Goal: Task Accomplishment & Management: Use online tool/utility

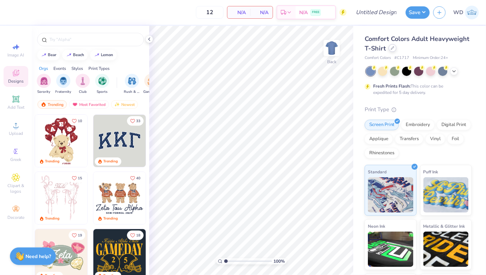
click at [391, 50] on div at bounding box center [392, 48] width 8 height 8
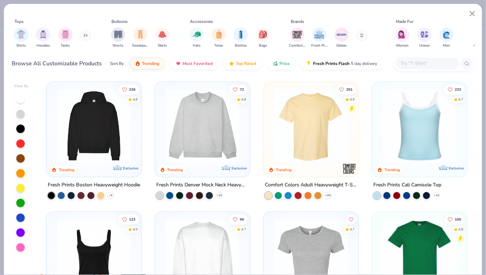
click at [189, 35] on div "Hats Totes Bottles Bags" at bounding box center [229, 38] width 85 height 26
click at [199, 35] on img "filter for Hats" at bounding box center [197, 34] width 8 height 8
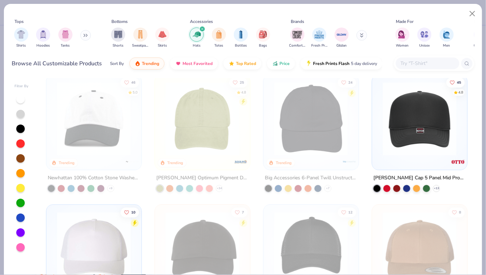
scroll to position [5, 0]
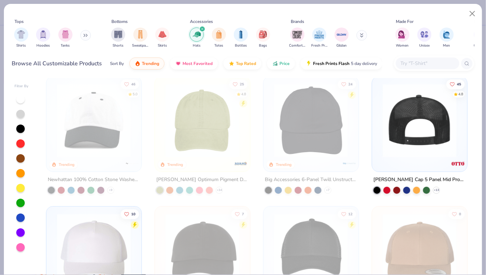
click at [435, 143] on div at bounding box center [419, 121] width 243 height 74
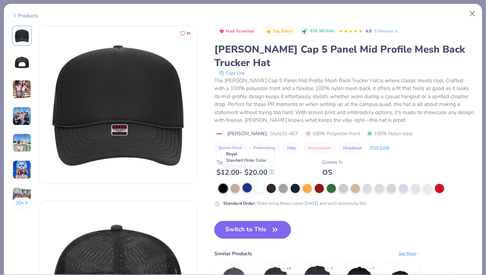
click at [250, 183] on div at bounding box center [246, 187] width 9 height 9
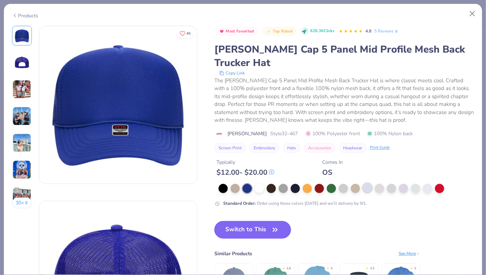
click at [369, 183] on div at bounding box center [367, 187] width 9 height 9
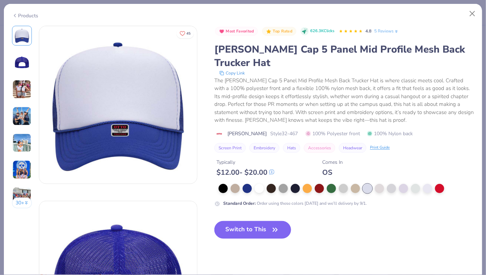
click at [420, 184] on div at bounding box center [345, 188] width 255 height 9
click at [422, 184] on div at bounding box center [345, 188] width 255 height 9
click at [438, 183] on div at bounding box center [439, 187] width 9 height 9
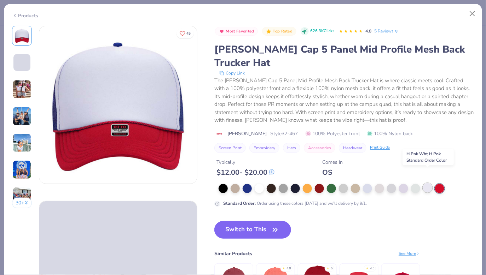
click at [428, 183] on div at bounding box center [427, 187] width 9 height 9
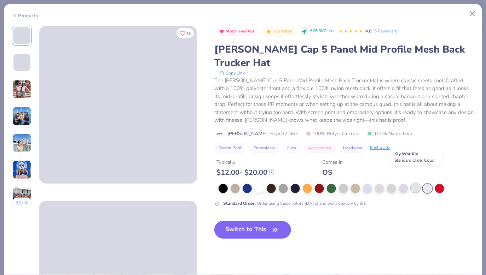
click at [414, 183] on div at bounding box center [415, 187] width 9 height 9
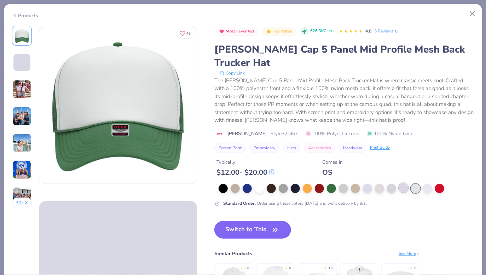
click at [399, 183] on div at bounding box center [403, 187] width 9 height 9
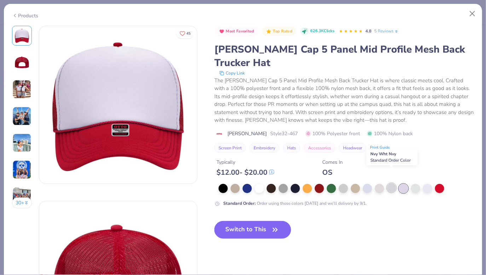
click at [391, 183] on div at bounding box center [391, 187] width 9 height 9
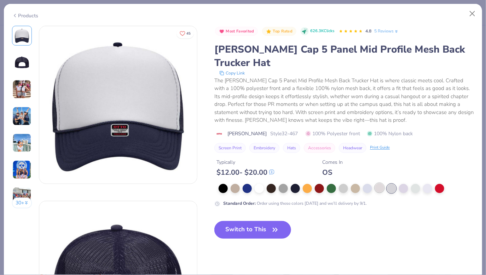
click at [378, 183] on div at bounding box center [379, 187] width 9 height 9
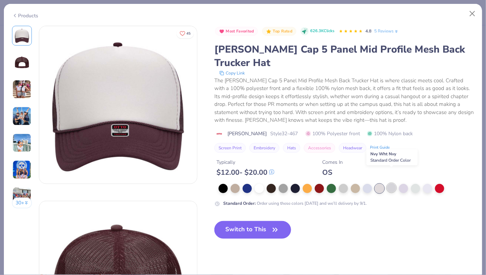
click at [391, 183] on div at bounding box center [391, 187] width 9 height 9
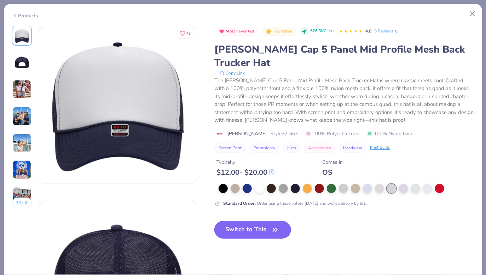
click at [245, 221] on button "Switch to This" at bounding box center [252, 230] width 77 height 18
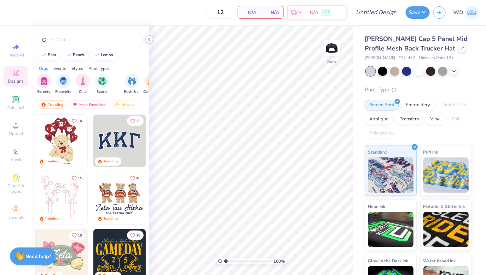
click at [151, 38] on icon at bounding box center [149, 39] width 6 height 6
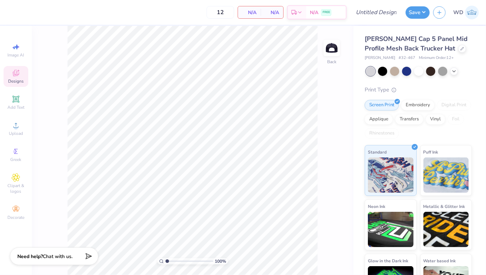
click at [12, 141] on div "Image AI Designs Add Text Upload Greek Clipart & logos Decorate" at bounding box center [16, 131] width 25 height 183
click at [13, 134] on span "Upload" at bounding box center [16, 134] width 14 height 6
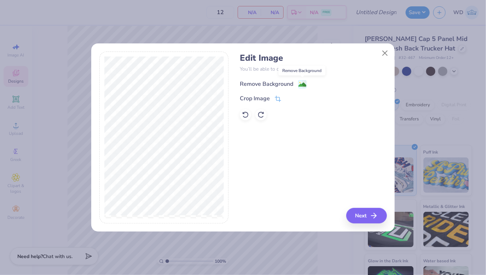
click at [299, 81] on image at bounding box center [302, 85] width 8 height 8
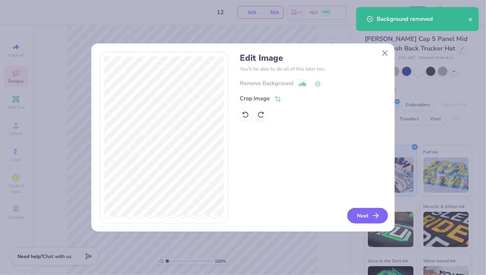
click at [358, 215] on button "Next" at bounding box center [367, 216] width 41 height 16
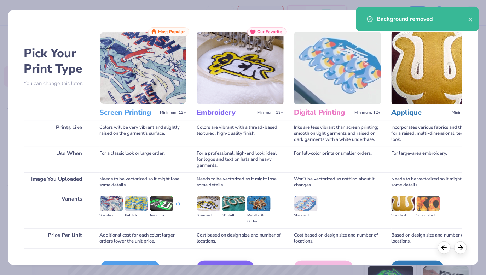
click at [145, 264] on icon at bounding box center [147, 268] width 8 height 8
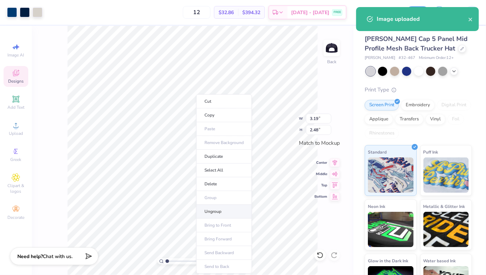
click at [206, 210] on li "Ungroup" at bounding box center [223, 212] width 55 height 14
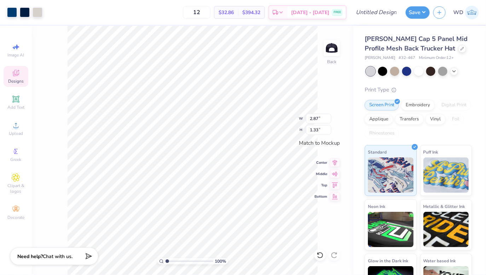
type input "2.87"
type input "1.33"
type input "3.22"
type input "1.50"
type input "3.72"
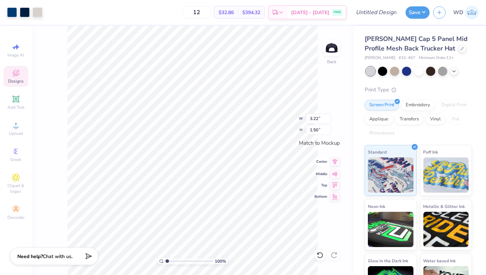
type input "1.73"
type input "3.99"
type input "1.86"
click at [16, 128] on icon at bounding box center [15, 125] width 5 height 5
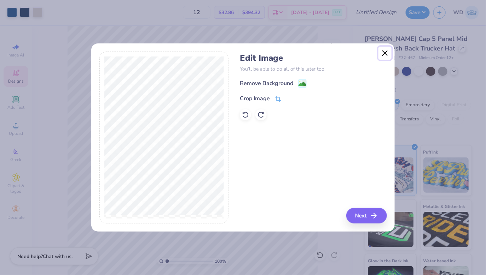
click at [385, 53] on button "Close" at bounding box center [384, 53] width 13 height 13
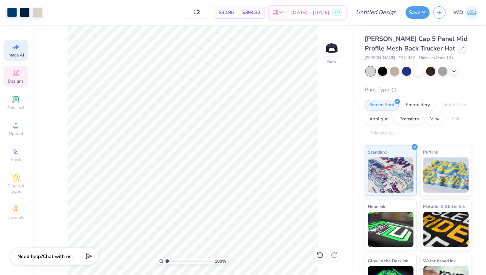
click at [17, 58] on span "Image AI" at bounding box center [16, 55] width 17 height 6
select select "4"
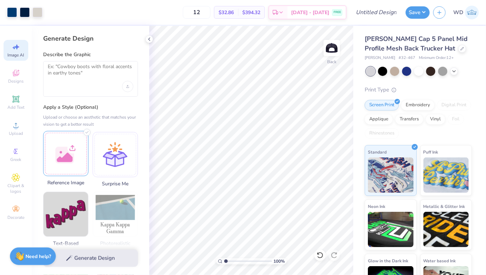
click at [75, 152] on div at bounding box center [65, 153] width 45 height 45
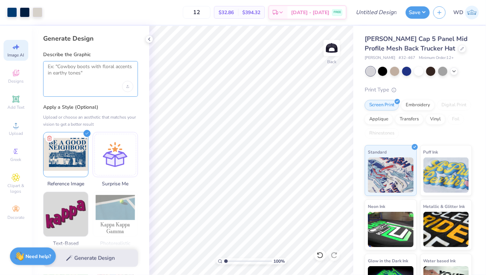
click at [102, 80] on textarea at bounding box center [91, 73] width 86 height 18
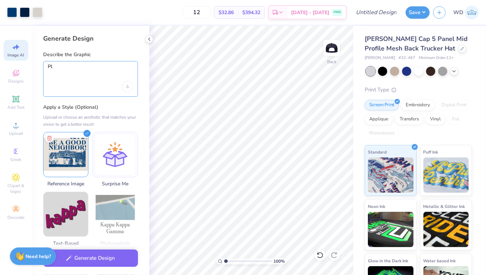
type textarea "P"
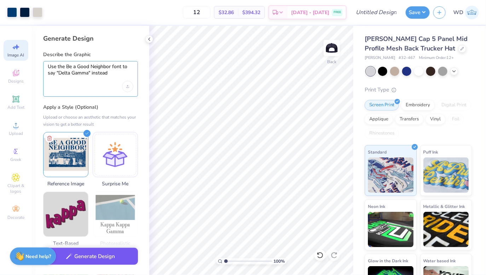
type textarea "Use the Be a Good Neighbor font to say "Delta Gamma" instead"
click at [97, 255] on button "Generate Design" at bounding box center [90, 256] width 95 height 17
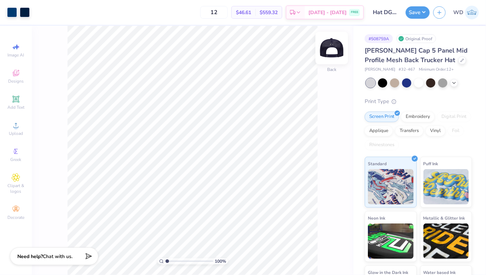
click at [330, 53] on img at bounding box center [331, 48] width 28 height 28
click at [332, 41] on img at bounding box center [331, 48] width 28 height 28
click at [407, 82] on div at bounding box center [406, 82] width 9 height 9
click at [381, 86] on div at bounding box center [382, 82] width 9 height 9
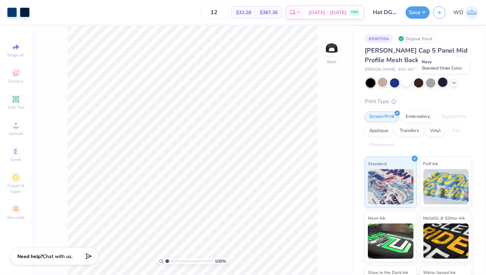
click at [442, 81] on div at bounding box center [442, 82] width 9 height 9
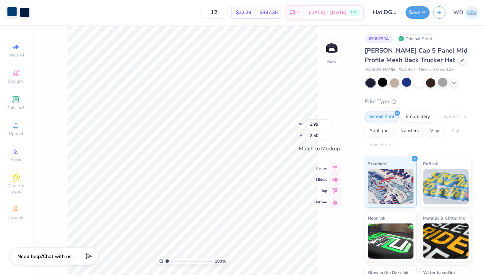
click at [13, 13] on div at bounding box center [12, 12] width 10 height 10
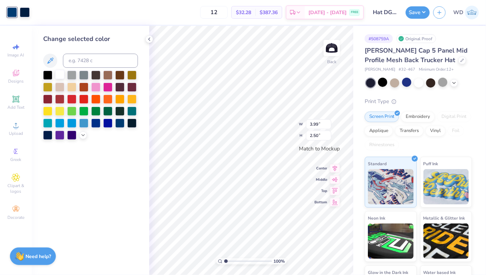
click at [62, 73] on div at bounding box center [59, 74] width 9 height 9
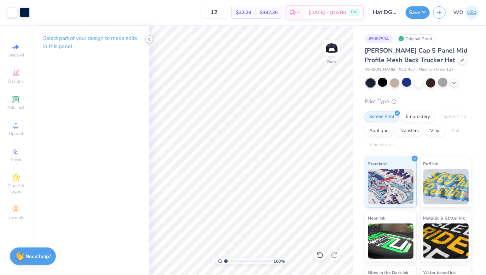
click at [149, 38] on icon at bounding box center [149, 39] width 6 height 6
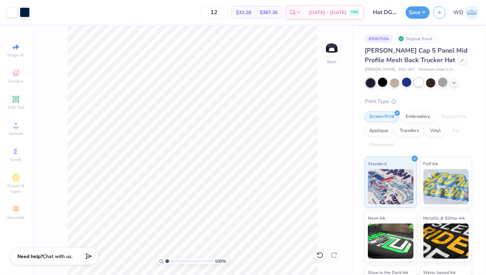
click at [420, 81] on div at bounding box center [418, 82] width 9 height 9
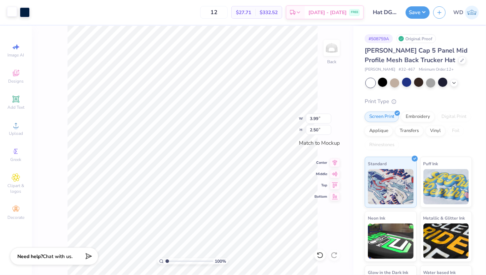
click at [12, 12] on div at bounding box center [12, 12] width 10 height 10
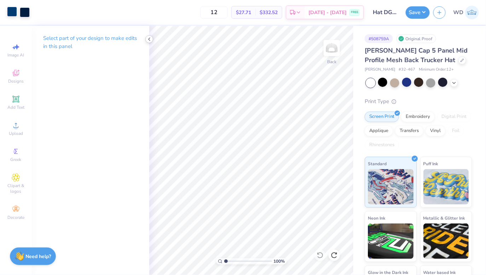
click at [150, 40] on icon at bounding box center [149, 39] width 6 height 6
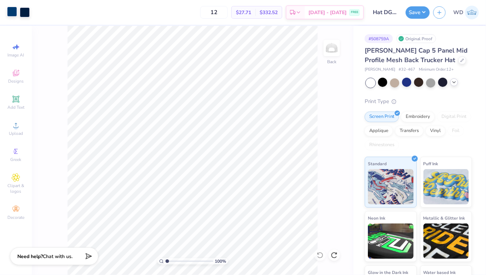
click at [453, 83] on icon at bounding box center [454, 83] width 6 height 6
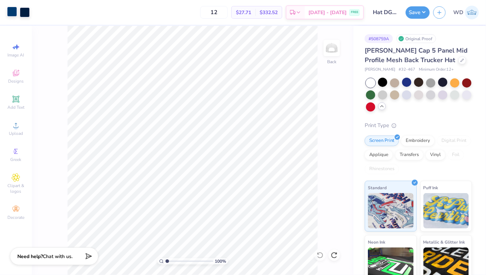
click at [417, 81] on div at bounding box center [418, 82] width 9 height 9
click at [429, 92] on div at bounding box center [430, 94] width 9 height 9
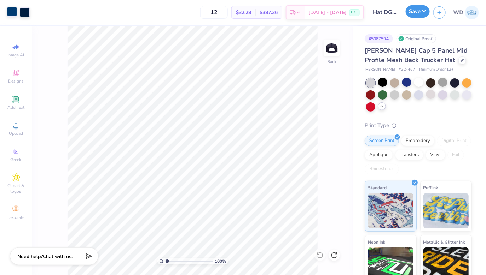
click at [417, 13] on button "Save" at bounding box center [417, 11] width 24 height 12
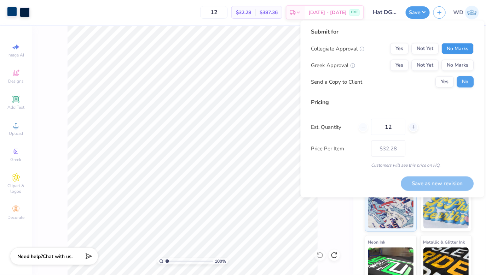
click at [466, 48] on button "No Marks" at bounding box center [457, 48] width 32 height 11
click at [400, 64] on button "Yes" at bounding box center [399, 65] width 18 height 11
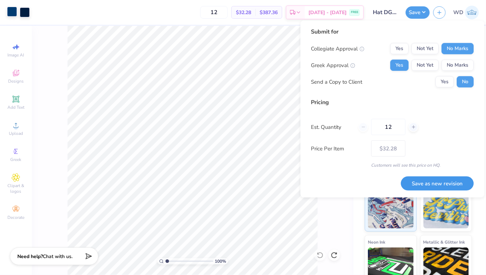
click at [428, 187] on button "Save as new revision" at bounding box center [437, 183] width 73 height 14
type input "$32.28"
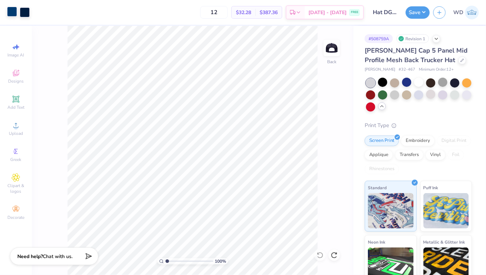
click at [6, 13] on div "Art colors" at bounding box center [15, 12] width 30 height 25
click at [10, 13] on div at bounding box center [12, 12] width 10 height 10
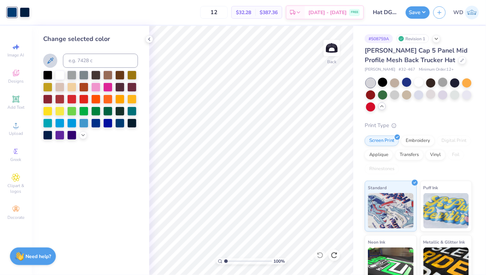
click at [52, 59] on icon at bounding box center [50, 61] width 8 height 8
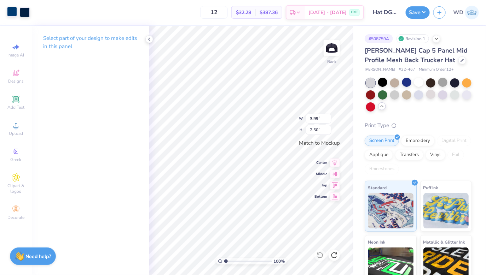
click at [11, 10] on div at bounding box center [12, 12] width 10 height 10
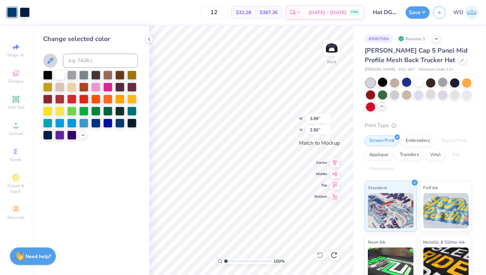
click at [54, 63] on button at bounding box center [50, 61] width 14 height 14
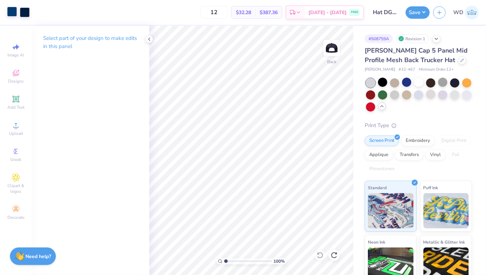
click at [8, 10] on div at bounding box center [12, 12] width 10 height 10
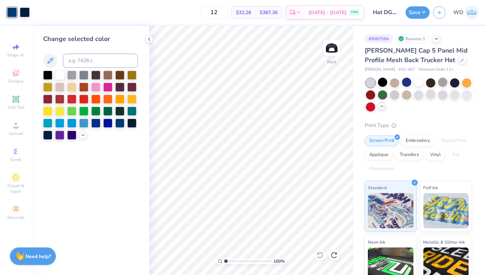
click at [58, 61] on div at bounding box center [90, 61] width 95 height 14
click at [50, 61] on icon at bounding box center [50, 61] width 8 height 8
click at [81, 135] on icon at bounding box center [83, 135] width 6 height 6
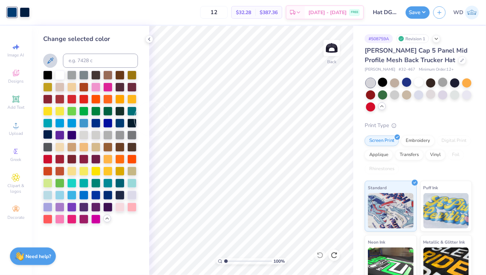
click at [48, 134] on div at bounding box center [47, 134] width 9 height 9
click at [151, 40] on icon at bounding box center [149, 39] width 6 height 6
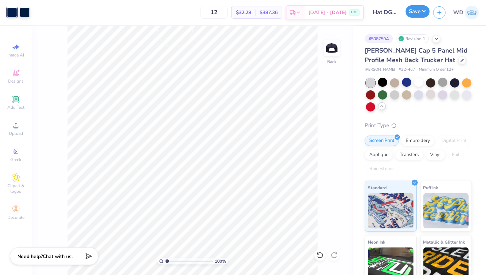
click at [420, 10] on button "Save" at bounding box center [417, 11] width 24 height 12
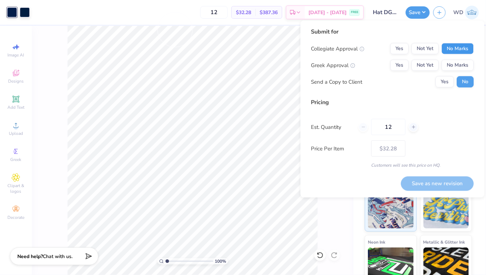
click at [455, 52] on button "No Marks" at bounding box center [457, 48] width 32 height 11
click at [400, 66] on button "Yes" at bounding box center [399, 65] width 18 height 11
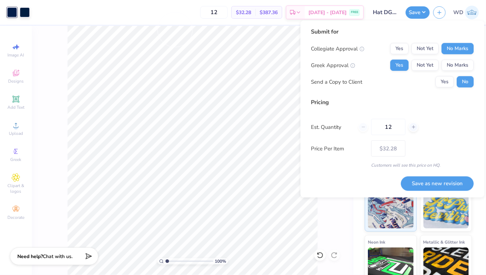
drag, startPoint x: 393, startPoint y: 128, endPoint x: 365, endPoint y: 128, distance: 27.6
click at [365, 128] on div "12" at bounding box center [388, 127] width 60 height 16
type input "50"
type input "$15.64"
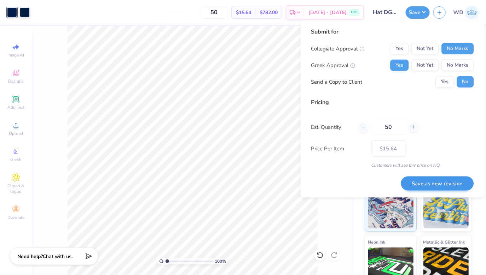
type input "50"
click at [431, 178] on button "Save as new revision" at bounding box center [437, 183] width 73 height 14
type input "$15.64"
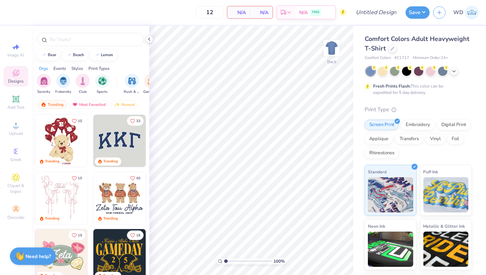
click at [394, 52] on div "Comfort Colors Adult Heavyweight T-Shirt" at bounding box center [417, 43] width 107 height 19
click at [392, 48] on icon at bounding box center [393, 48] width 4 height 4
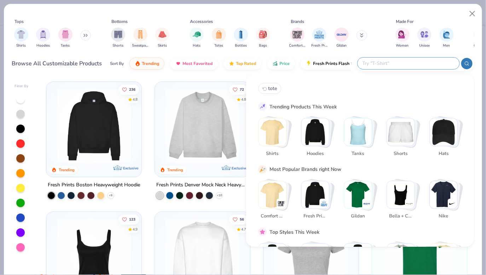
click at [412, 60] on input "text" at bounding box center [408, 63] width 93 height 8
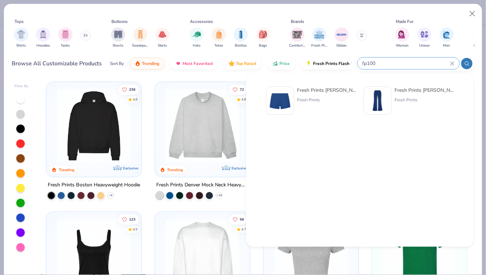
type input "fp100"
click at [287, 104] on img at bounding box center [280, 101] width 22 height 22
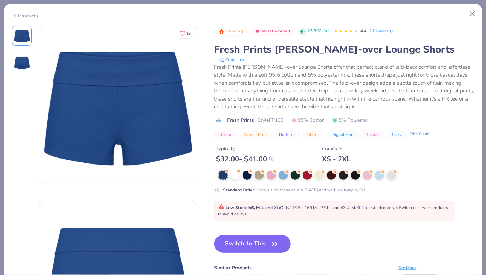
click at [241, 248] on button "Switch to This" at bounding box center [252, 244] width 77 height 18
type input "50"
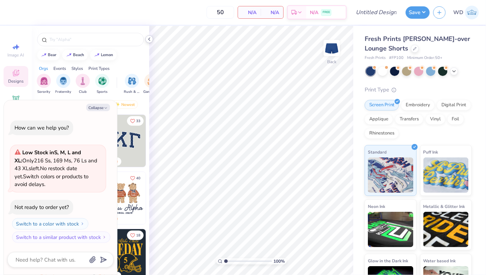
click at [151, 41] on icon at bounding box center [149, 39] width 6 height 6
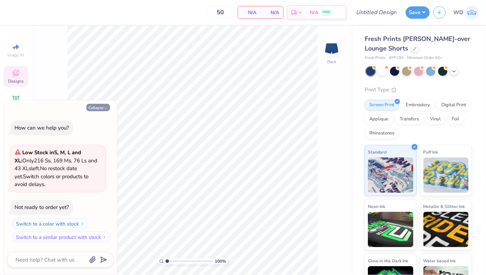
click at [102, 107] on button "Collapse" at bounding box center [98, 107] width 24 height 7
type textarea "x"
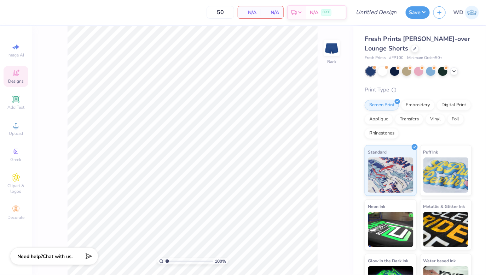
click at [4, 145] on div "Image AI Designs Add Text Upload Greek Clipart & logos Decorate" at bounding box center [16, 131] width 25 height 183
click at [8, 135] on div "Upload" at bounding box center [16, 128] width 25 height 21
click at [15, 135] on span "Upload" at bounding box center [16, 134] width 14 height 6
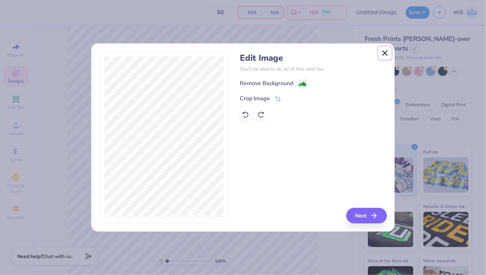
click at [386, 53] on button "Close" at bounding box center [384, 53] width 13 height 13
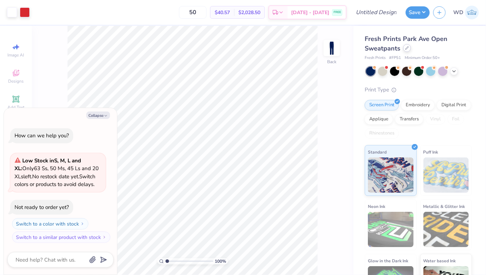
click at [406, 47] on icon at bounding box center [407, 48] width 4 height 4
type textarea "x"
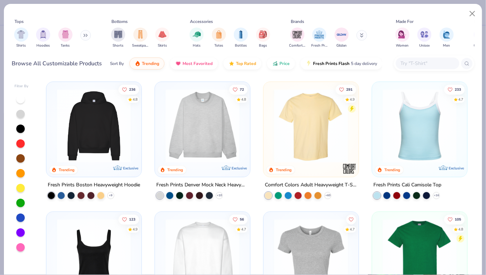
click at [416, 60] on input "text" at bounding box center [427, 63] width 54 height 8
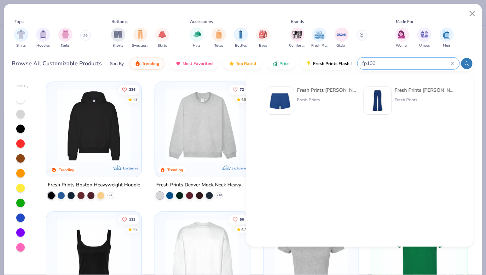
type input "fp100"
click at [292, 89] on div at bounding box center [280, 101] width 28 height 28
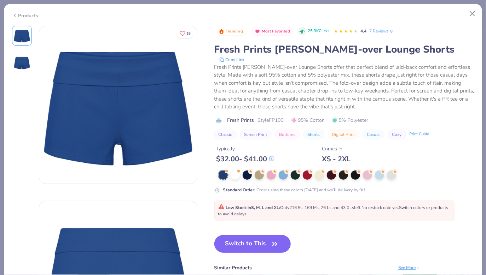
click at [253, 245] on button "Switch to This" at bounding box center [252, 244] width 77 height 18
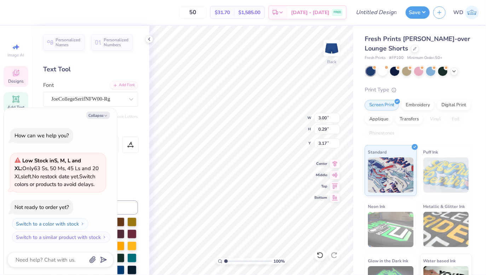
scroll to position [0, 1]
type textarea "x"
type textarea "D"
type textarea "x"
type textarea "Del"
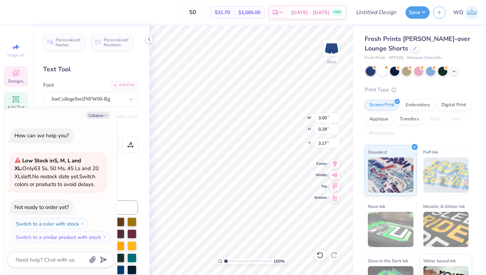
type textarea "x"
type textarea "Delt"
type textarea "x"
type textarea "Delta"
type textarea "x"
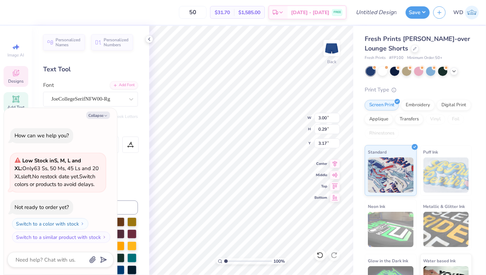
type textarea "Delta"
type textarea "x"
type textarea "Delta G"
type textarea "x"
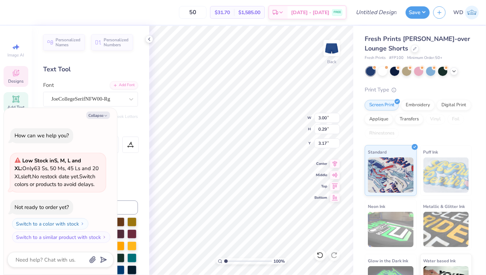
type textarea "Delta Ga"
type textarea "x"
type textarea "Delta Gam"
type textarea "x"
type textarea "Delta Gamm"
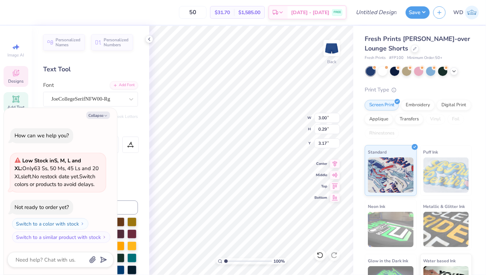
scroll to position [0, 1]
type textarea "x"
type textarea "Delta Gamma"
type textarea "x"
type textarea "Delta Gamma"
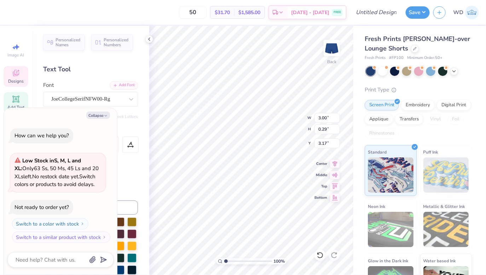
scroll to position [0, 0]
type textarea "x"
type textarea "Delta Gamma"
type textarea "x"
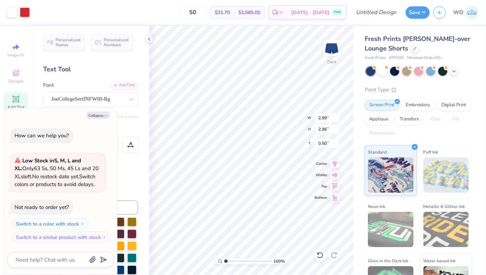
type input "1.71"
type input "1.69"
type textarea "x"
type input "0.64"
click at [147, 40] on icon at bounding box center [149, 39] width 6 height 6
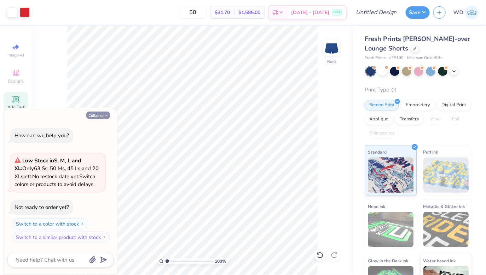
click at [100, 117] on button "Collapse" at bounding box center [98, 115] width 24 height 7
type textarea "x"
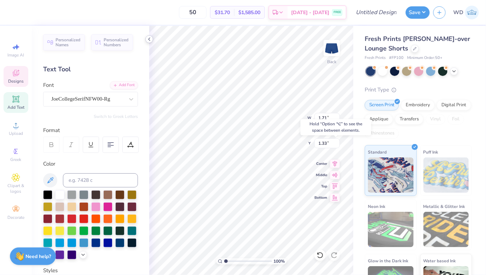
click at [152, 40] on icon at bounding box center [149, 39] width 6 height 6
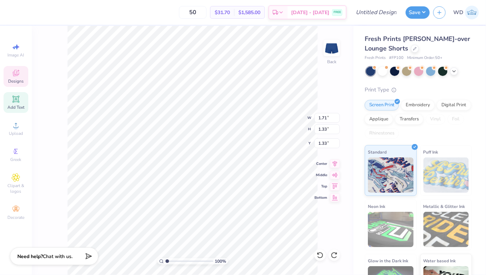
type input "0.64"
click at [285, 200] on li "Group" at bounding box center [290, 198] width 55 height 14
click at [330, 117] on input "1.71" at bounding box center [326, 118] width 25 height 10
type input "1.84"
click at [330, 130] on input "1.69" at bounding box center [326, 129] width 25 height 10
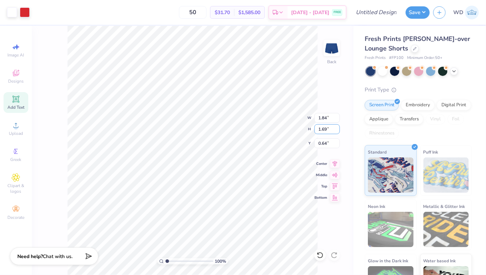
type input "1.69"
type input "6.99"
type input "4.76"
type input "0.52"
click at [328, 118] on input "1.71" at bounding box center [326, 118] width 25 height 10
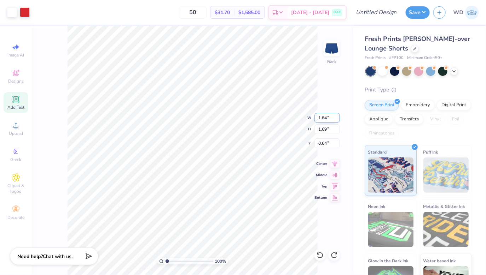
type input "1.84"
type input "1.82"
type input "0.58"
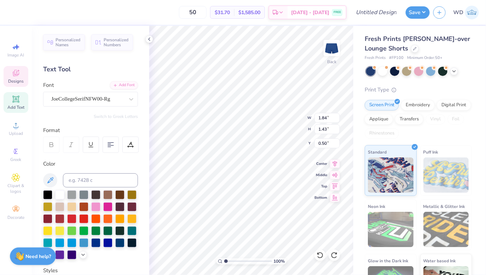
type input "0.58"
click at [326, 118] on input "1.71" at bounding box center [326, 118] width 25 height 10
type input "1.84"
type input "1.82"
type input "0.58"
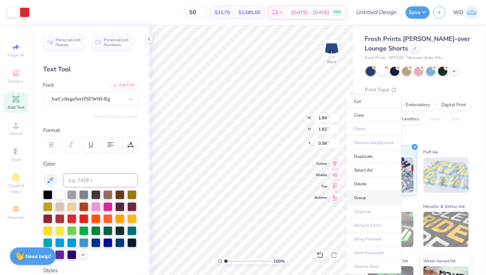
click at [360, 195] on li "Group" at bounding box center [373, 198] width 55 height 14
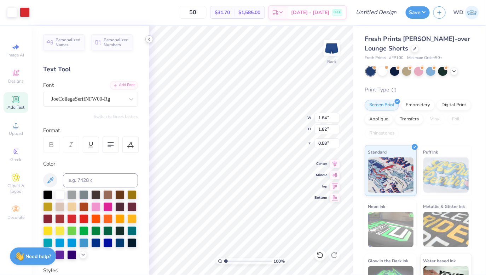
click at [149, 42] on icon at bounding box center [149, 39] width 6 height 6
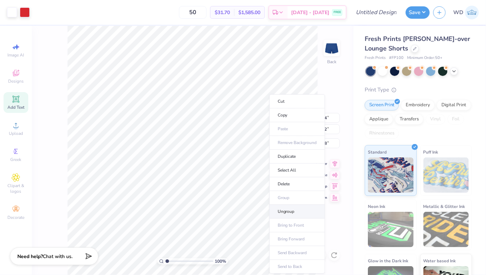
click at [293, 209] on li "Ungroup" at bounding box center [296, 212] width 55 height 14
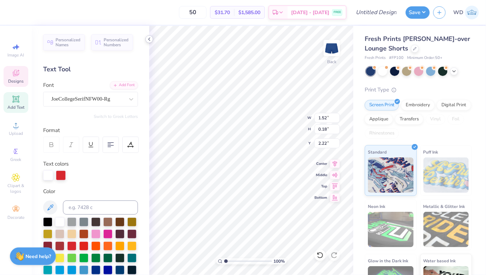
click at [149, 41] on icon at bounding box center [149, 39] width 6 height 6
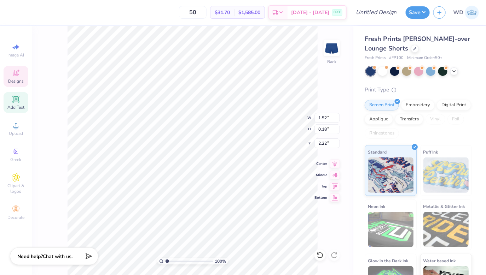
type input "1.81"
type input "0.21"
type input "2.20"
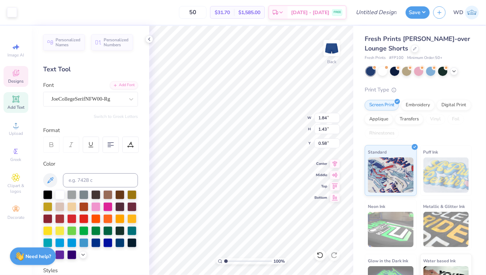
click at [325, 139] on div "100 % Back W 1.84 1.84 " H 1.43 1.43 " Y 0.58 0.58 " Center Middle Top Bottom" at bounding box center [251, 151] width 204 height 250
type input "0.50"
type textarea "73"
click at [329, 140] on div "100 % Back W 1.84 1.84 " H 1.43 1.43 " Y 0.50 0.50 " Center Middle Top Bottom" at bounding box center [251, 151] width 204 height 250
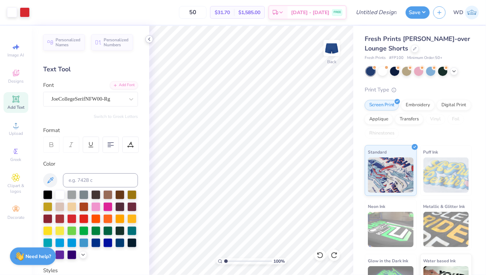
click at [149, 41] on icon at bounding box center [149, 39] width 6 height 6
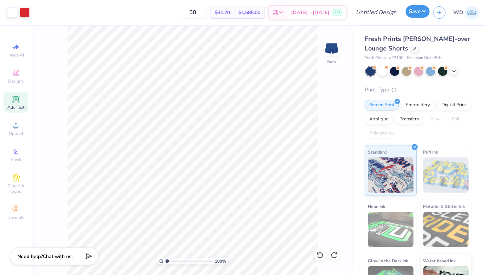
click at [417, 11] on button "Save" at bounding box center [417, 11] width 24 height 12
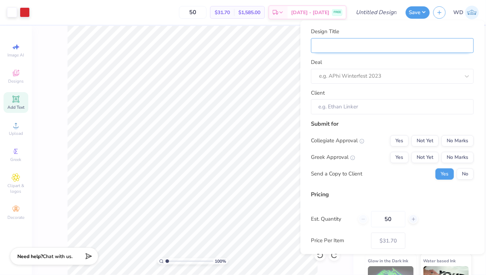
click at [400, 46] on input "Design Title" at bounding box center [392, 45] width 163 height 15
type input "N"
type input "NE"
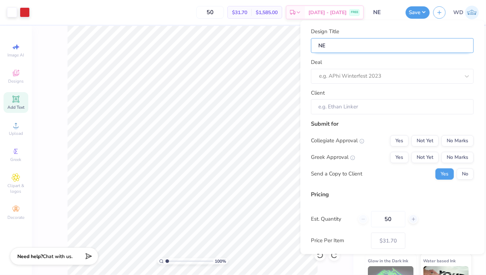
type input "NEW"
type input "NEW B"
type input "NEW BO"
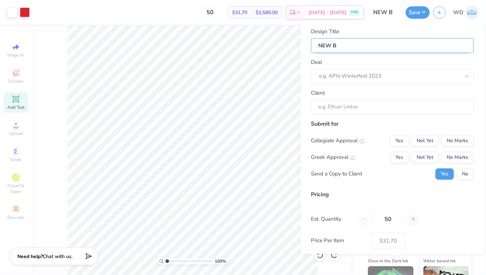
type input "NEW BO"
type input "NEW BOT"
type input "NEW BOTT"
type input "NEW BOTTO"
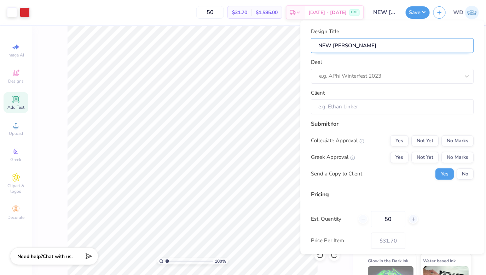
type input "NEW BOTTOM"
type input "NEW BOTTOM D"
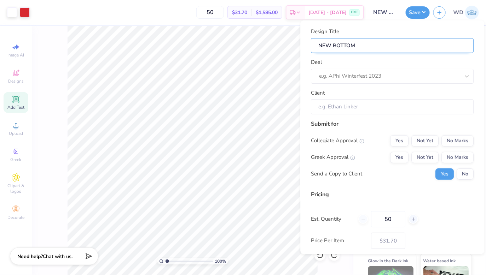
type input "NEW BOTTOM D"
type input "NEW BOTTOM DG"
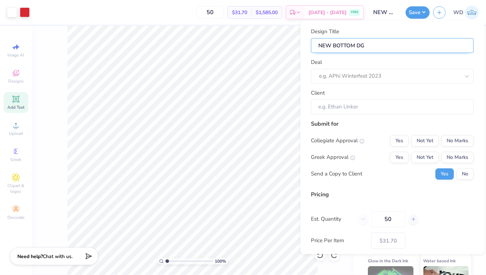
type input "NEW BOTTOM DG G"
type input "NEW BOTTOM DG GE"
type input "NEW BOTTOM DG GEN"
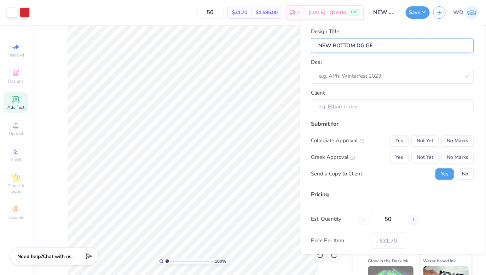
type input "NEW BOTTOM DG GEN"
type input "NEW BOTTOM DG GENE"
type input "NEW BOTTOM DG GENER"
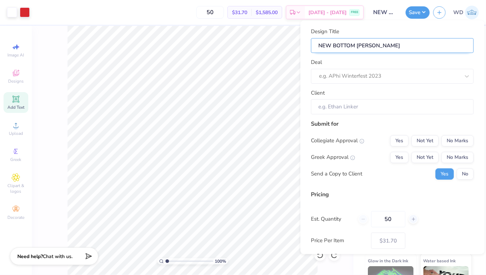
type input "NEW BOTTOM DG GENERA"
type input "NEW BOTTOM DG GENERAL"
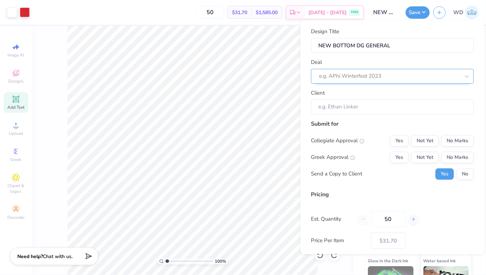
click at [399, 76] on div at bounding box center [389, 76] width 141 height 10
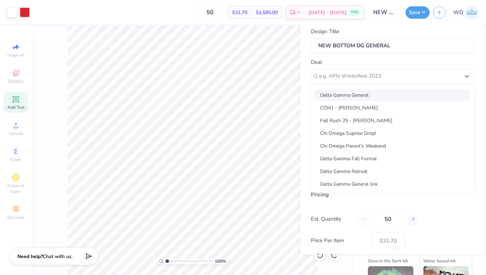
click at [366, 92] on div "Delta Gamma General" at bounding box center [392, 95] width 157 height 12
type input "Sasha Gerike"
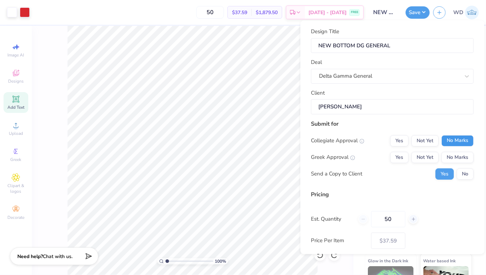
click at [453, 141] on button "No Marks" at bounding box center [457, 140] width 32 height 11
click at [401, 157] on button "Yes" at bounding box center [399, 157] width 18 height 11
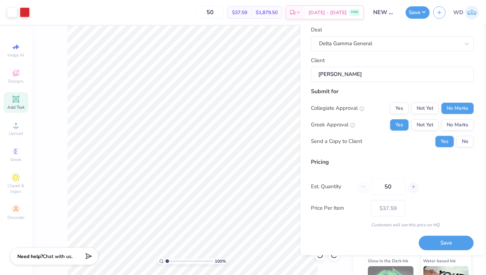
scroll to position [35, 0]
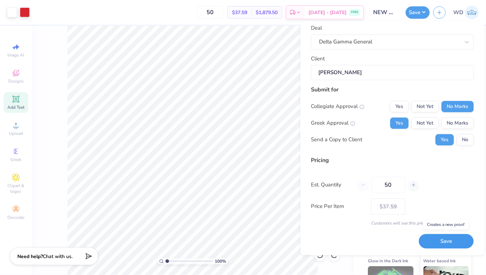
click at [451, 239] on button "Save" at bounding box center [446, 241] width 55 height 14
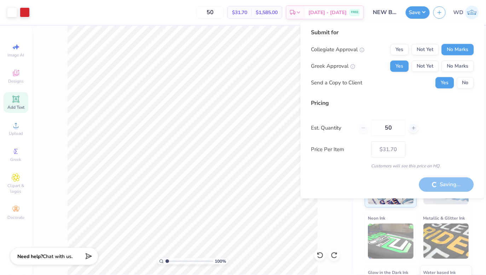
type input "– –"
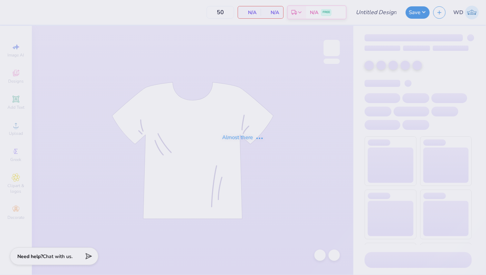
type input "TOP Delta Gamma General"
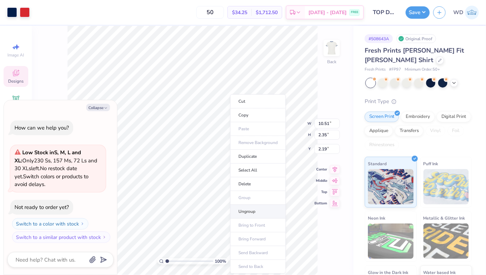
click at [250, 213] on li "Ungroup" at bounding box center [257, 212] width 55 height 14
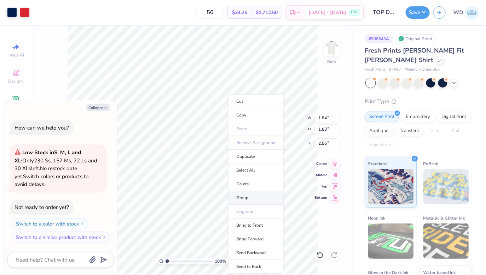
click at [247, 198] on li "Group" at bounding box center [255, 198] width 55 height 14
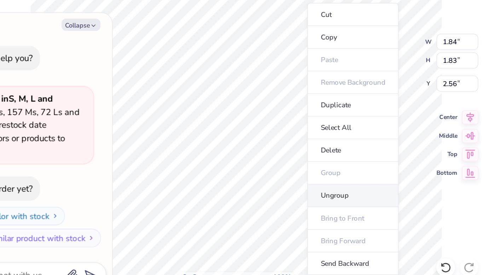
click at [250, 214] on li "Ungroup" at bounding box center [263, 212] width 55 height 14
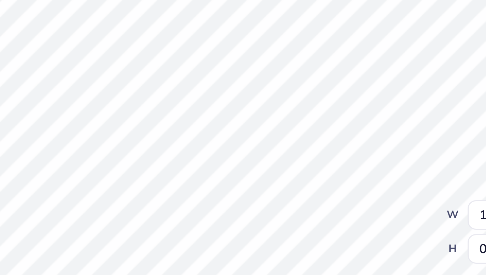
type textarea "x"
type input "1.75"
type input "0.22"
type input "4.17"
type textarea "x"
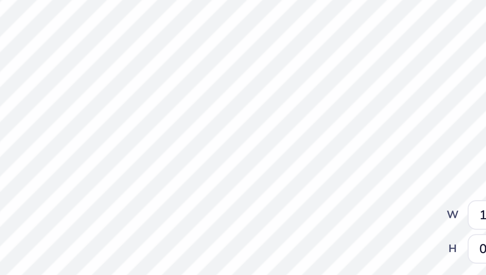
type input "4.10"
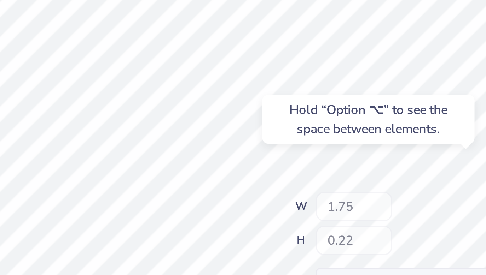
click at [288, 117] on div "100 % Back W 1.75 H 0.22 Y 4.10 Center Middle Top Bottom" at bounding box center [251, 151] width 204 height 250
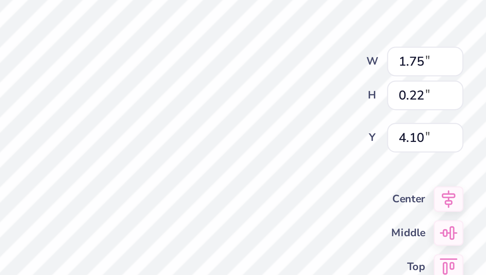
click at [285, 121] on div "100 % Back W 1.75 1.75 " H 0.22 0.22 " Y 4.10 4.10 " Center Middle Top Bottom" at bounding box center [251, 151] width 204 height 250
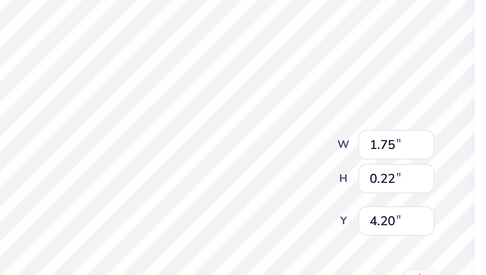
type textarea "x"
type input "4.16"
click at [294, 120] on div "100 % Back W 1.75 1.75 " H 0.22 0.22 " Y 4.16 4.16 " Center Middle Top Bottom" at bounding box center [251, 151] width 204 height 250
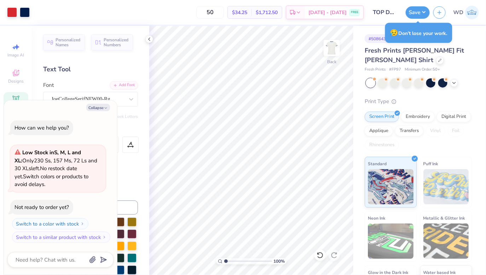
type textarea "x"
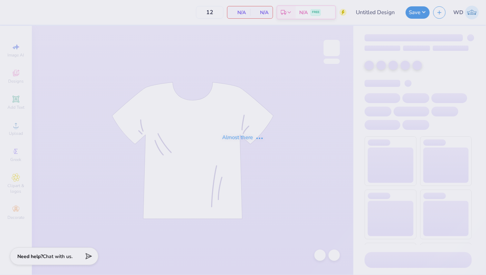
type input "Hat DG General"
type input "50"
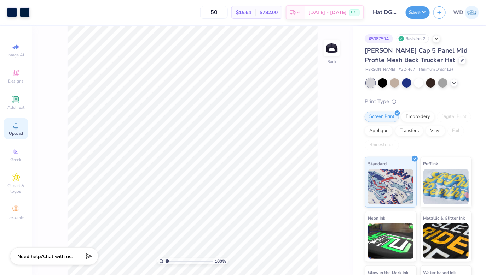
click at [18, 130] on div "Upload" at bounding box center [16, 128] width 25 height 21
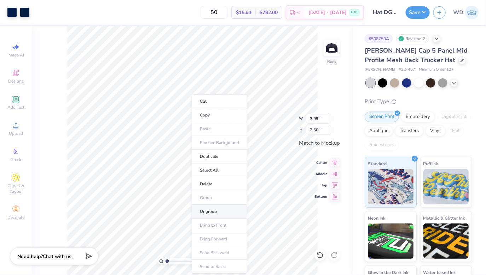
click at [211, 209] on li "Ungroup" at bounding box center [219, 212] width 55 height 14
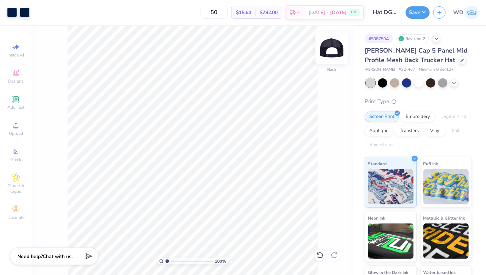
click at [333, 48] on img at bounding box center [331, 48] width 28 height 28
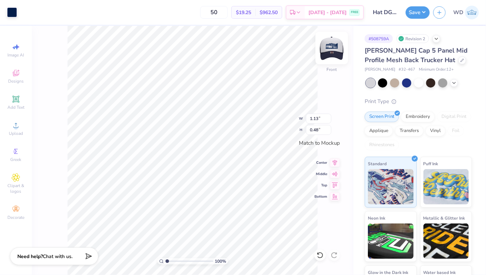
click at [329, 47] on img at bounding box center [331, 48] width 28 height 28
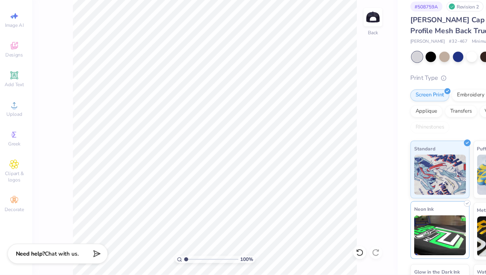
click at [395, 237] on div "50 $14.89 Per Item $744.50 Total Est. Delivery [DATE] - [DATE] FREE Design Titl…" at bounding box center [243, 137] width 486 height 275
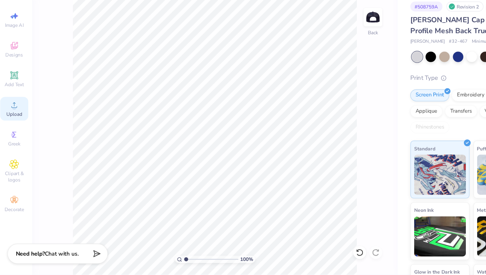
click at [5, 126] on div "Upload" at bounding box center [16, 128] width 25 height 21
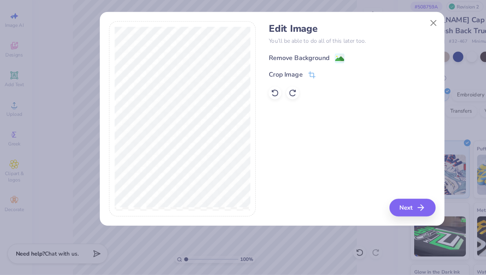
click at [300, 79] on div "Remove Background" at bounding box center [313, 83] width 147 height 9
click at [300, 82] on image at bounding box center [302, 85] width 8 height 8
click at [354, 218] on button "Next" at bounding box center [367, 216] width 41 height 16
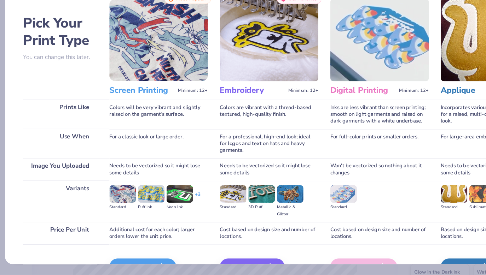
scroll to position [42, 0]
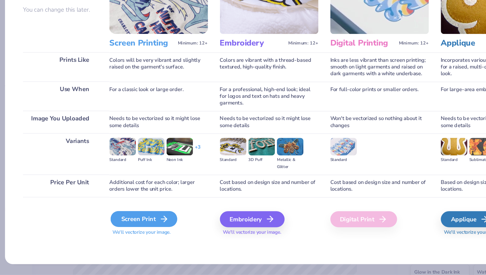
click at [127, 226] on div "Screen Print" at bounding box center [130, 226] width 59 height 14
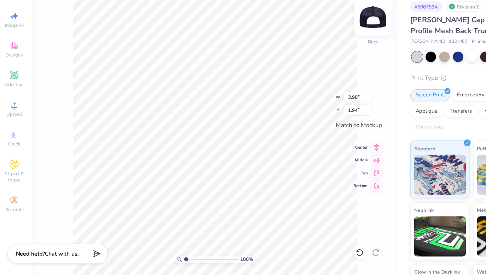
click at [332, 46] on img at bounding box center [331, 48] width 28 height 28
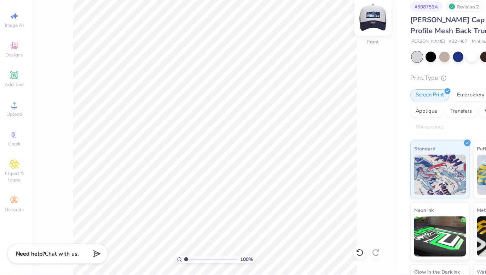
click at [333, 49] on img at bounding box center [331, 48] width 28 height 28
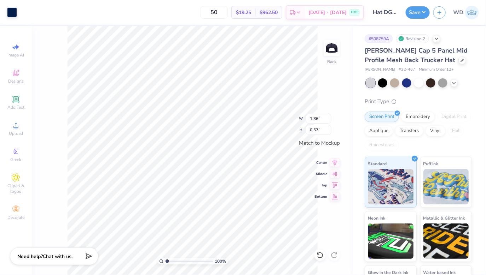
type input "1.36"
type input "0.57"
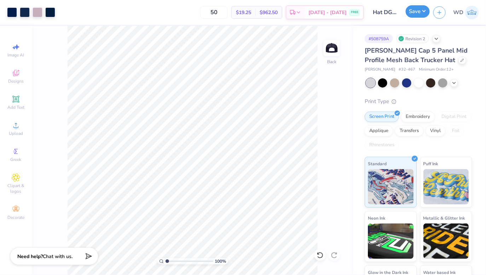
click at [423, 13] on button "Save" at bounding box center [417, 11] width 24 height 12
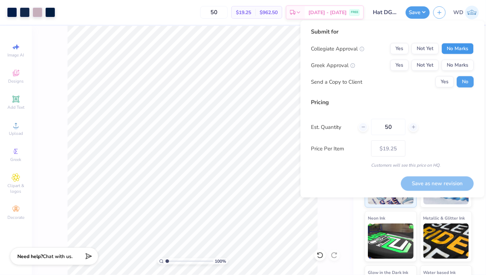
click at [457, 46] on button "No Marks" at bounding box center [457, 48] width 32 height 11
click at [398, 65] on button "Yes" at bounding box center [399, 65] width 18 height 11
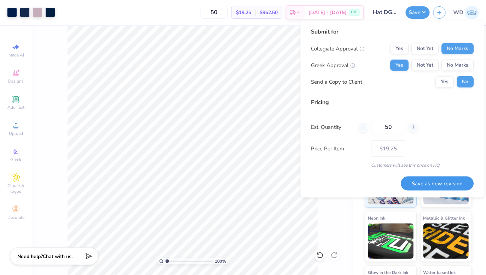
click at [428, 182] on button "Save as new revision" at bounding box center [437, 183] width 73 height 14
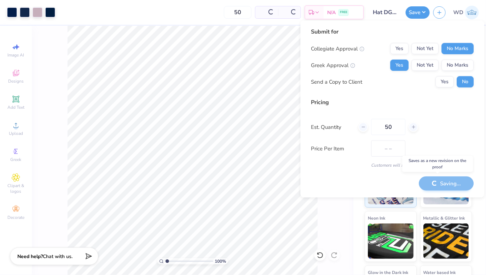
type input "$19.25"
click at [36, 11] on div at bounding box center [38, 12] width 10 height 10
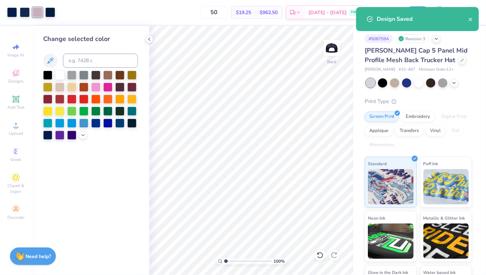
click at [88, 15] on div "50 $19.25 Per Item $962.50 Total Est. Delivery [DATE] - [DATE] FREE" at bounding box center [211, 12] width 305 height 25
click at [11, 13] on div at bounding box center [12, 12] width 10 height 10
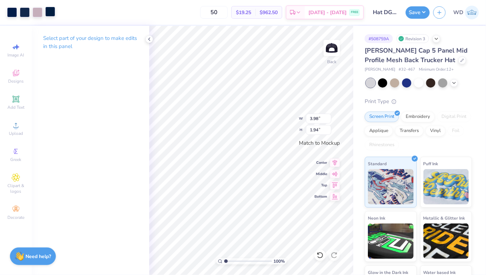
click at [51, 14] on div at bounding box center [50, 12] width 10 height 10
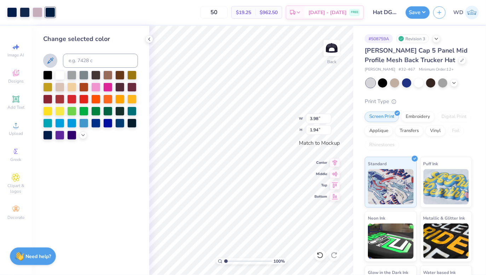
click at [51, 61] on icon at bounding box center [50, 61] width 6 height 6
click at [38, 7] on div at bounding box center [38, 12] width 10 height 10
click at [53, 59] on icon at bounding box center [50, 61] width 6 height 6
click at [27, 12] on div at bounding box center [25, 12] width 10 height 10
click at [48, 57] on button at bounding box center [50, 61] width 14 height 14
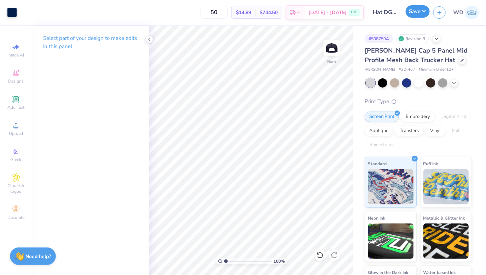
click at [420, 12] on button "Save" at bounding box center [417, 11] width 24 height 12
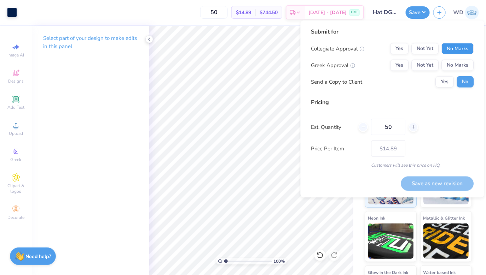
click at [450, 45] on button "No Marks" at bounding box center [457, 48] width 32 height 11
click at [397, 65] on button "Yes" at bounding box center [399, 65] width 18 height 11
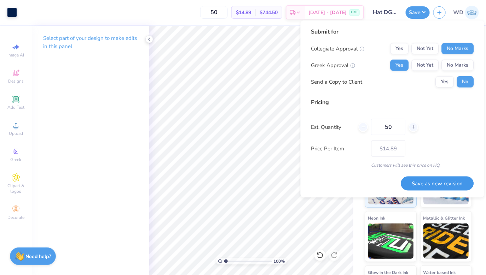
click at [438, 188] on button "Save as new revision" at bounding box center [437, 183] width 73 height 14
type input "$14.89"
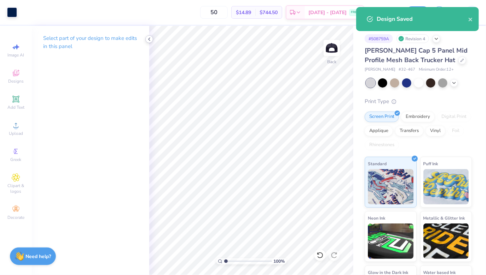
click at [150, 38] on icon at bounding box center [149, 39] width 6 height 6
